Goal: Book appointment/travel/reservation

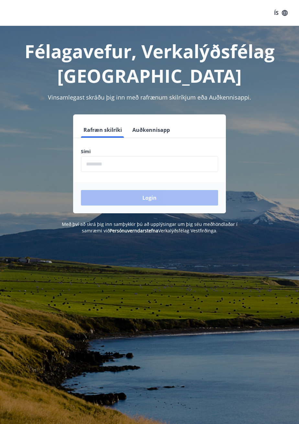
click at [172, 164] on input "phone" at bounding box center [149, 164] width 137 height 16
type input "********"
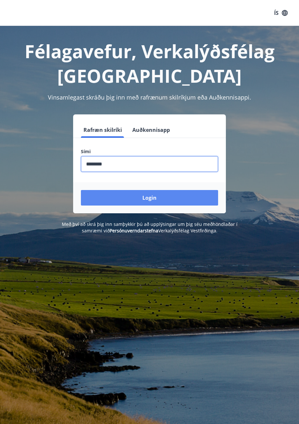
click at [150, 201] on button "Login" at bounding box center [149, 198] width 137 height 16
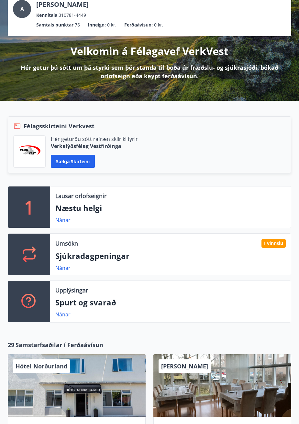
scroll to position [45, 0]
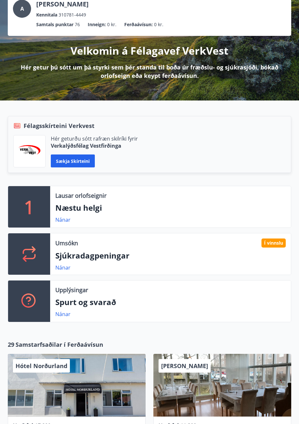
click at [277, 245] on div "Í vinnslu" at bounding box center [273, 242] width 24 height 9
click at [60, 219] on link "Nánar" at bounding box center [62, 219] width 15 height 7
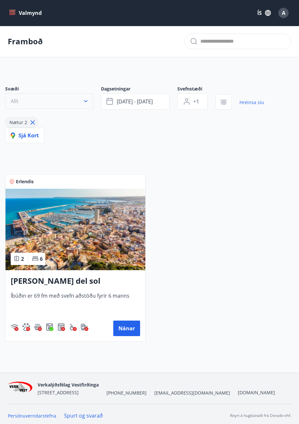
click at [14, 102] on span "Allt" at bounding box center [15, 101] width 8 height 7
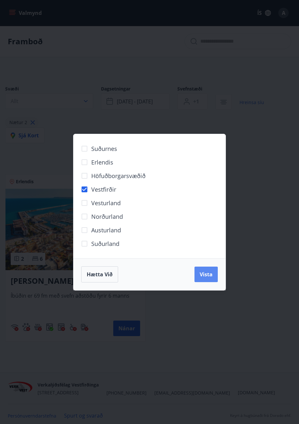
click at [209, 271] on span "Vista" at bounding box center [205, 274] width 13 height 7
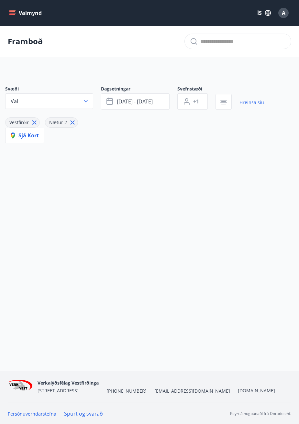
click at [73, 124] on icon at bounding box center [72, 122] width 7 height 7
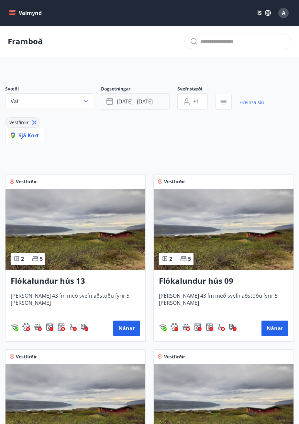
click at [155, 98] on button "[DATE] - [DATE]" at bounding box center [135, 101] width 68 height 16
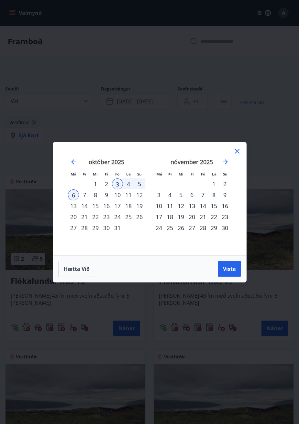
click at [109, 200] on div "9" at bounding box center [106, 194] width 11 height 11
click at [108, 211] on div "16" at bounding box center [106, 205] width 11 height 11
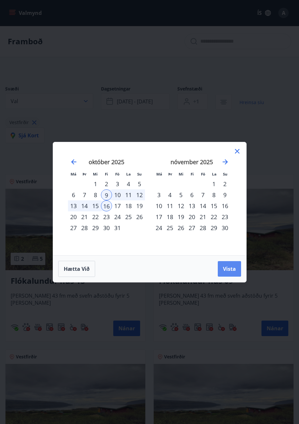
click at [233, 272] on span "Vista" at bounding box center [229, 268] width 13 height 7
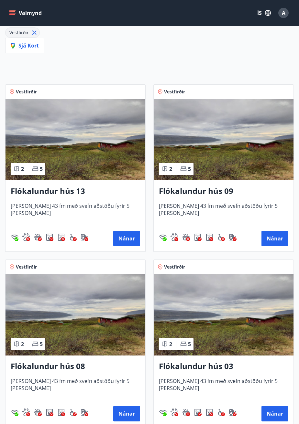
scroll to position [89, 0]
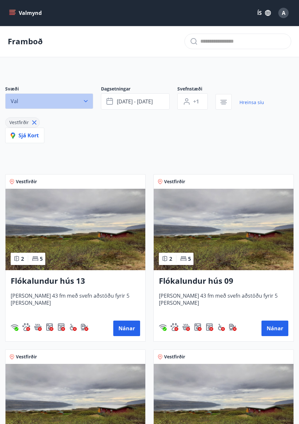
click at [23, 100] on button "Val" at bounding box center [49, 101] width 88 height 16
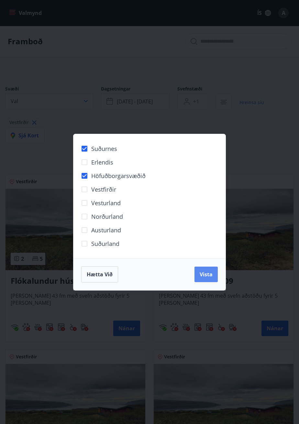
click at [207, 276] on span "Vista" at bounding box center [205, 274] width 13 height 7
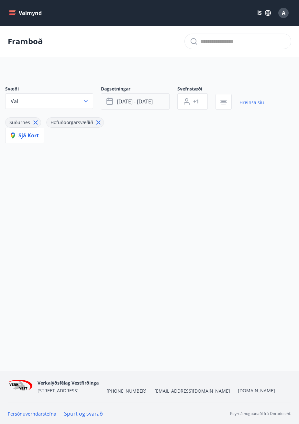
click at [136, 104] on span "[DATE] - [DATE]" at bounding box center [135, 101] width 36 height 7
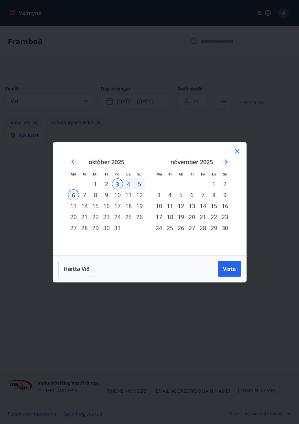
click at [108, 195] on div "9" at bounding box center [106, 194] width 11 height 11
click at [108, 209] on div "16" at bounding box center [106, 205] width 11 height 11
click at [141, 209] on div "19" at bounding box center [139, 205] width 11 height 11
click at [107, 196] on div "9" at bounding box center [106, 194] width 11 height 11
click at [141, 204] on div "19" at bounding box center [139, 205] width 11 height 11
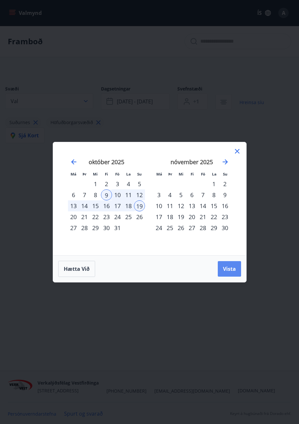
click at [233, 269] on span "Vista" at bounding box center [229, 268] width 13 height 7
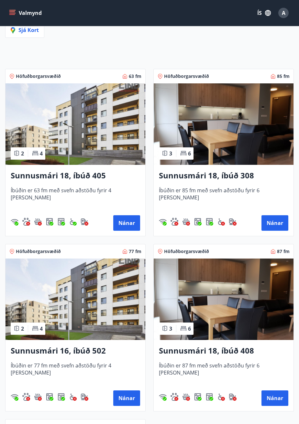
scroll to position [105, 0]
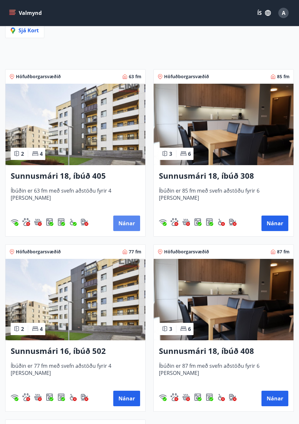
click at [129, 224] on button "Nánar" at bounding box center [126, 223] width 27 height 16
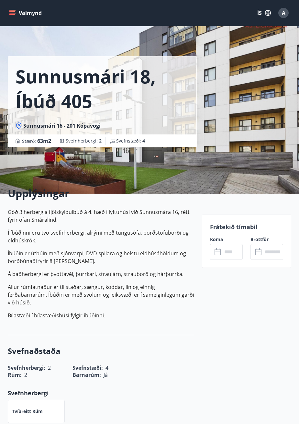
click at [233, 252] on input "text" at bounding box center [232, 252] width 20 height 16
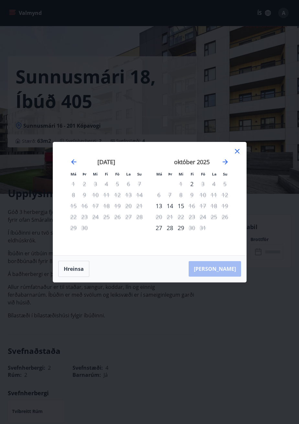
click at [241, 166] on div "Má Þr Mi Fi Fö La Su Má Þr Mi Fi Fö La Su [DATE] 1 2 3 4 5 6 7 8 9 10 11 12 13 …" at bounding box center [149, 198] width 193 height 113
click at [234, 155] on icon at bounding box center [237, 151] width 8 height 8
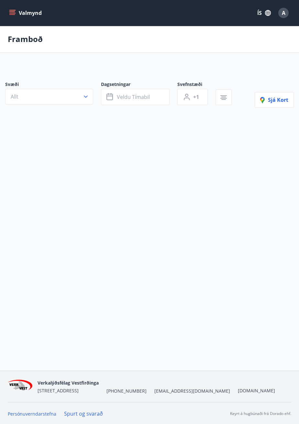
scroll to position [31, 0]
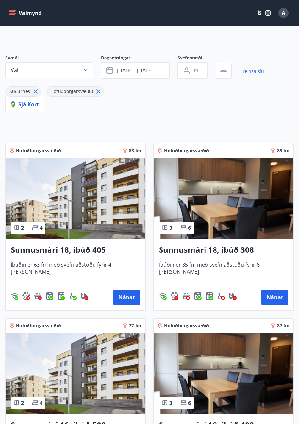
click at [249, 224] on img at bounding box center [223, 198] width 140 height 81
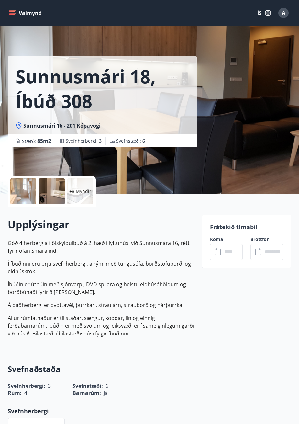
click at [234, 252] on input "text" at bounding box center [232, 252] width 20 height 16
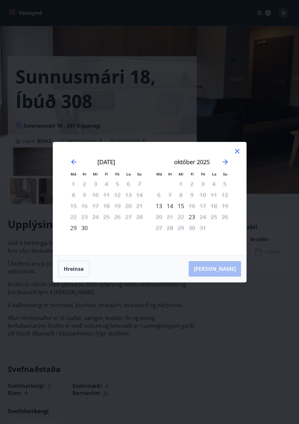
click at [219, 200] on div "12" at bounding box center [224, 194] width 11 height 11
click at [213, 205] on div "18" at bounding box center [213, 205] width 11 height 11
click at [192, 218] on div "23" at bounding box center [191, 216] width 11 height 11
click at [240, 152] on icon at bounding box center [237, 151] width 8 height 8
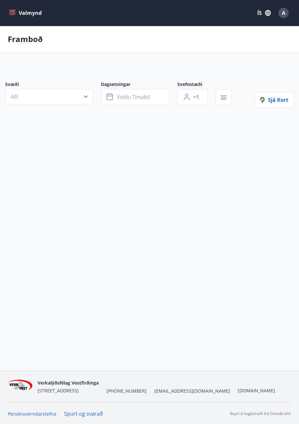
scroll to position [31, 0]
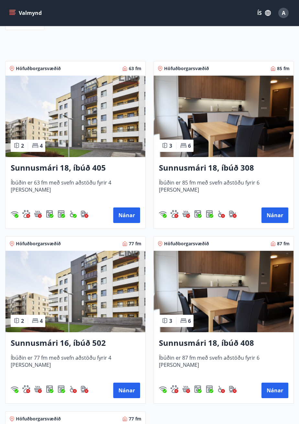
click at [106, 318] on img at bounding box center [75, 291] width 140 height 81
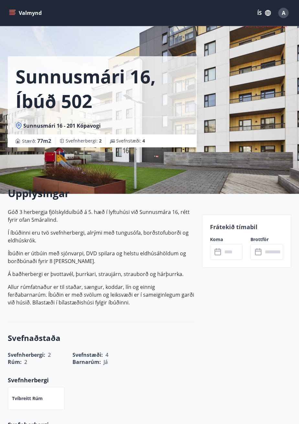
click at [230, 252] on input "text" at bounding box center [232, 252] width 20 height 16
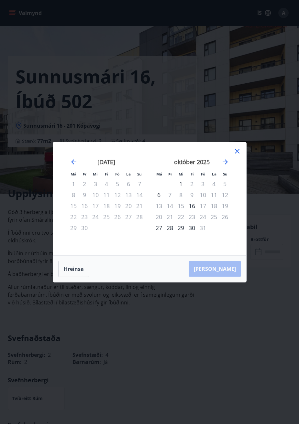
click at [171, 233] on div "28" at bounding box center [169, 227] width 11 height 11
click at [236, 152] on icon at bounding box center [236, 151] width 1 height 1
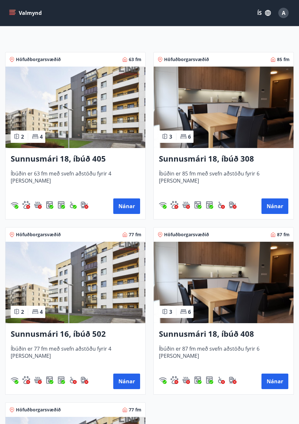
click at [244, 296] on img at bounding box center [223, 282] width 140 height 81
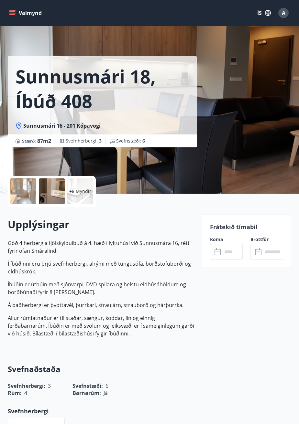
click at [234, 256] on input "text" at bounding box center [232, 252] width 20 height 16
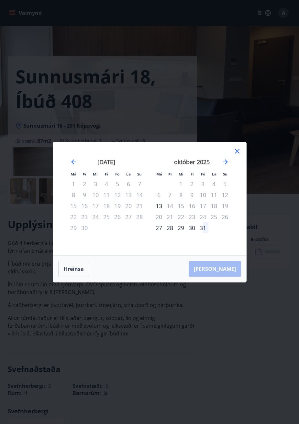
click at [204, 211] on div "17" at bounding box center [202, 205] width 11 height 11
click at [191, 233] on div "30" at bounding box center [191, 227] width 11 height 11
click at [239, 155] on icon at bounding box center [237, 151] width 8 height 8
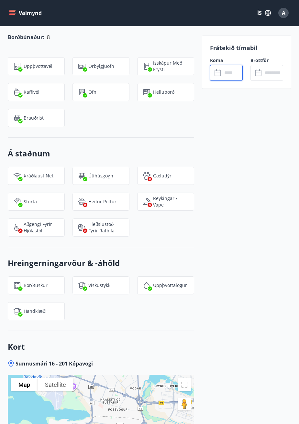
scroll to position [703, 0]
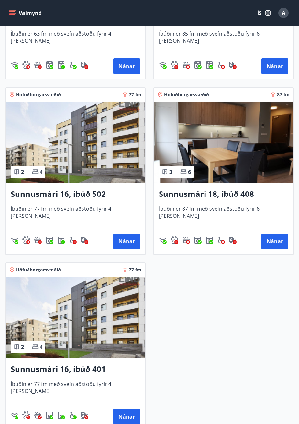
scroll to position [322, 0]
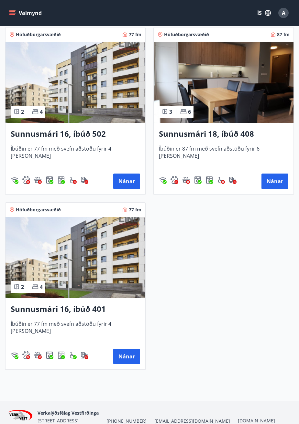
click at [50, 243] on img at bounding box center [75, 257] width 140 height 81
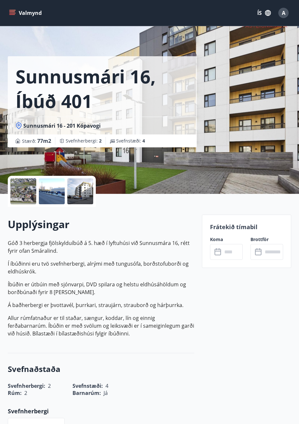
click at [228, 244] on input "text" at bounding box center [232, 252] width 20 height 16
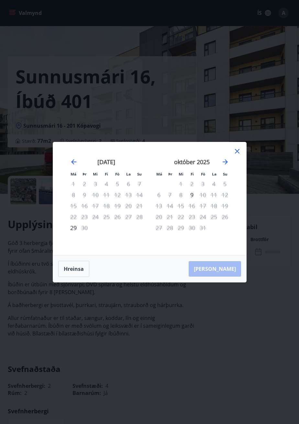
click at [239, 155] on icon at bounding box center [237, 151] width 8 height 8
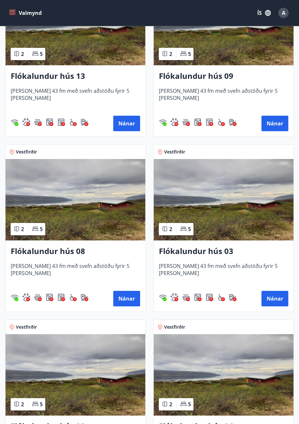
scroll to position [205, 0]
